Goal: Find specific page/section

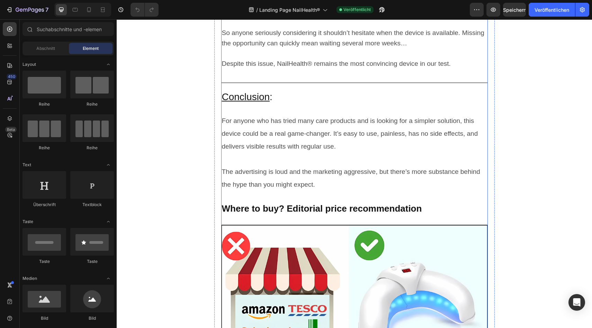
scroll to position [2634, 0]
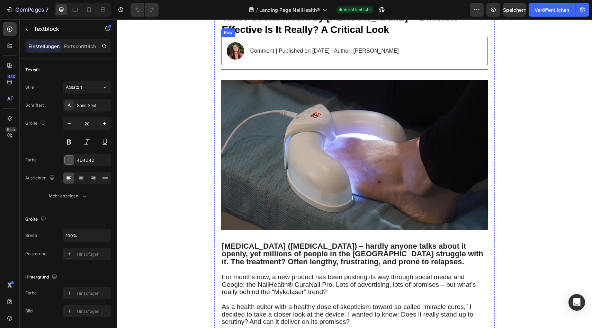
scroll to position [0, 0]
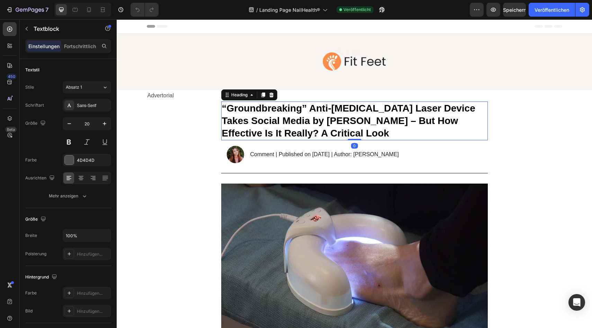
click at [226, 108] on span "“Groundbreaking” Anti-[MEDICAL_DATA] Laser Device Takes Social Media by [PERSON…" at bounding box center [349, 121] width 254 height 36
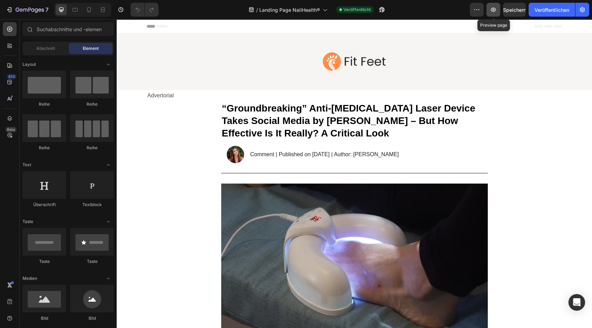
click at [487, 11] on button "button" at bounding box center [494, 10] width 14 height 14
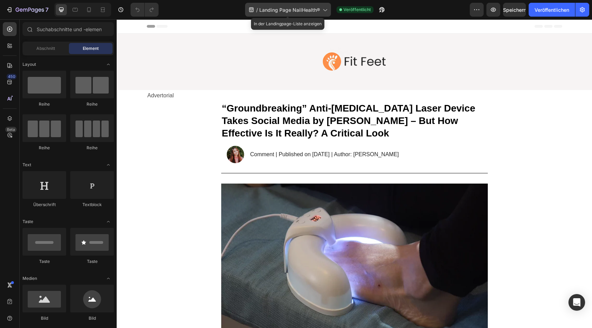
click at [319, 14] on div "/ Landing Page NailHealth®" at bounding box center [288, 10] width 86 height 14
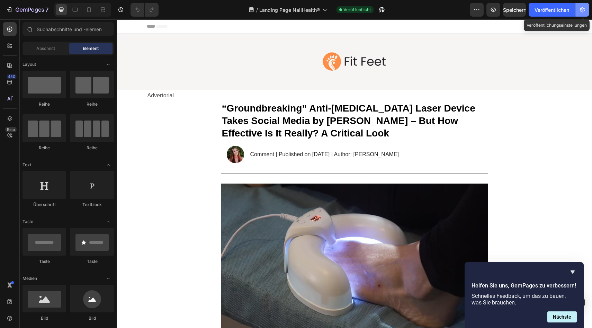
click at [581, 14] on button "button" at bounding box center [583, 10] width 14 height 14
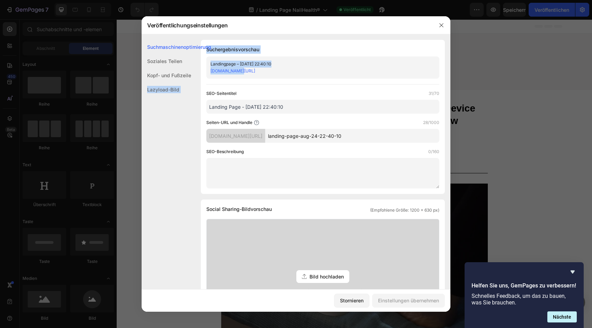
drag, startPoint x: 211, startPoint y: 72, endPoint x: 241, endPoint y: 73, distance: 30.5
click at [241, 73] on div "Suchmaschinenoptimierung Soziales Teilen Kopf- und Fußzeile Lazyload-Bild Suchm…" at bounding box center [296, 302] width 309 height 525
click at [241, 73] on font "[DOMAIN_NAME][URL]" at bounding box center [233, 70] width 45 height 5
click at [365, 70] on div "[DOMAIN_NAME][URL]" at bounding box center [317, 71] width 213 height 7
drag, startPoint x: 343, startPoint y: 70, endPoint x: 213, endPoint y: 74, distance: 129.6
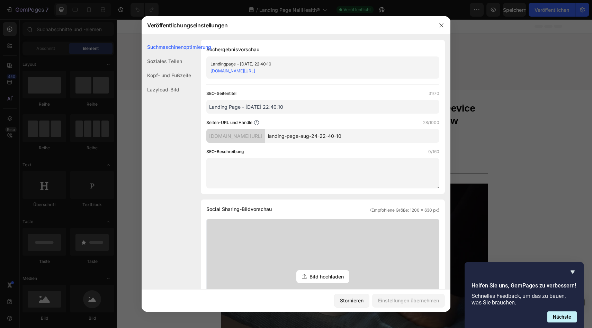
click at [213, 74] on div "[DOMAIN_NAME][URL]" at bounding box center [317, 71] width 213 height 7
drag, startPoint x: 211, startPoint y: 73, endPoint x: 330, endPoint y: 73, distance: 119.5
click at [330, 73] on div "Suchmaschinenoptimierung Soziales Teilen Kopf- und Fußzeile Lazyload-Bild Suchm…" at bounding box center [296, 302] width 309 height 525
click at [350, 71] on div "[DOMAIN_NAME][URL]" at bounding box center [317, 71] width 213 height 7
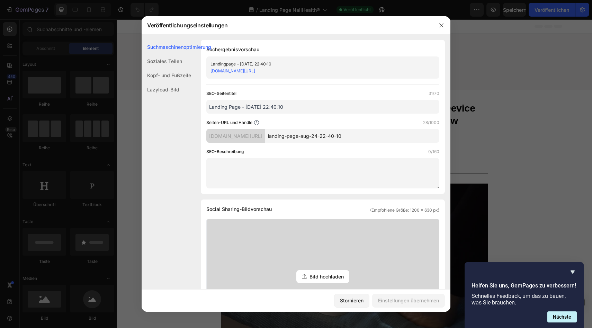
drag, startPoint x: 342, startPoint y: 73, endPoint x: 324, endPoint y: 72, distance: 18.0
click at [324, 72] on div "[DOMAIN_NAME][URL]" at bounding box center [317, 71] width 213 height 7
click at [309, 99] on div "SEO-Seitentitel 31/70 Landing Page - [DATE] 22:40:10" at bounding box center [322, 102] width 233 height 24
click at [263, 134] on font "[DOMAIN_NAME][URL]" at bounding box center [235, 136] width 53 height 6
click at [263, 136] on font "[DOMAIN_NAME][URL]" at bounding box center [235, 136] width 53 height 6
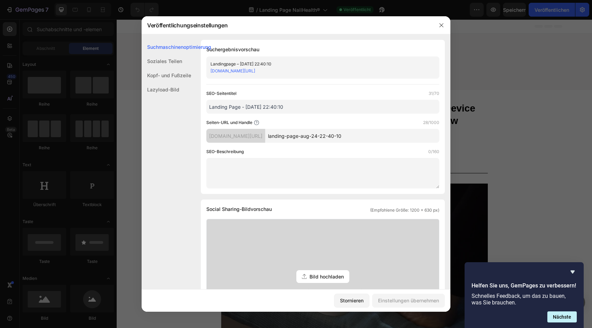
click at [263, 136] on font "[DOMAIN_NAME][URL]" at bounding box center [235, 136] width 53 height 6
click at [263, 135] on font "[DOMAIN_NAME][URL]" at bounding box center [235, 136] width 53 height 6
click at [315, 143] on div "SEO-Seitentitel 31/70 Landing Page - [DATE] 22:40:10 Seiten-URL und Handle 28/1…" at bounding box center [322, 139] width 233 height 98
click at [318, 136] on input "landing-page-aug-24-22-40-10" at bounding box center [352, 136] width 174 height 14
click at [170, 58] on div "Soziales Teilen" at bounding box center [177, 61] width 70 height 14
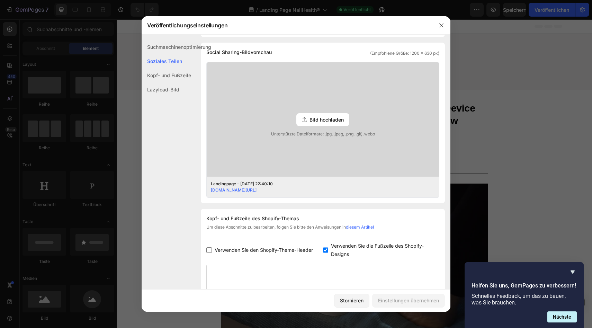
scroll to position [158, 0]
click at [164, 72] on font "Kopf- und Fußzeile" at bounding box center [169, 75] width 44 height 6
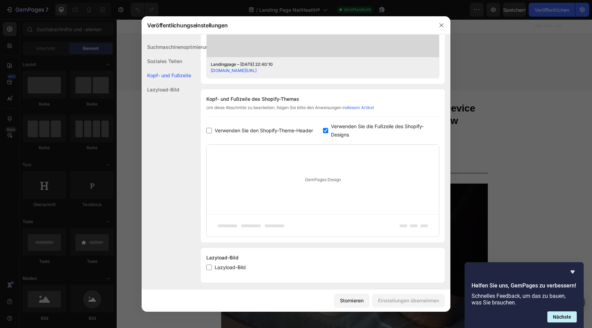
scroll to position [281, 0]
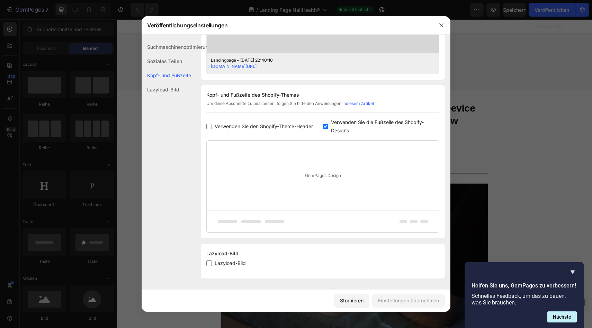
click at [173, 45] on font "Suchmaschinenoptimierung" at bounding box center [179, 47] width 64 height 6
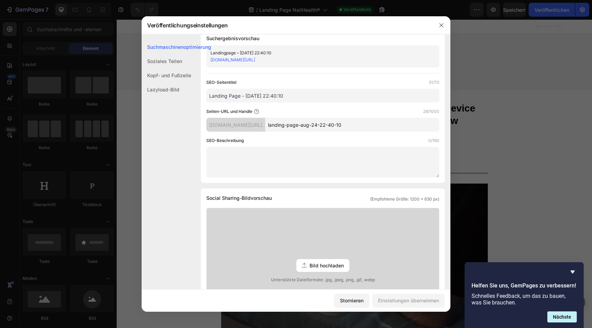
scroll to position [0, 0]
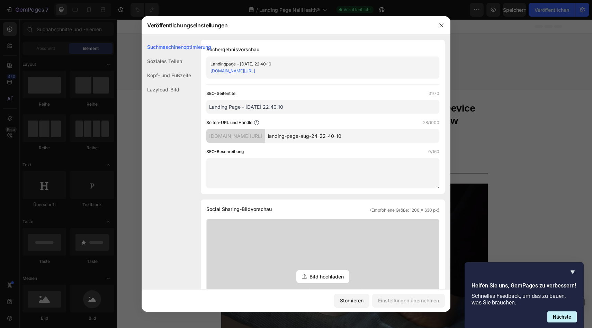
copy font "[DOMAIN_NAME][URL]"
